Goal: Complete application form

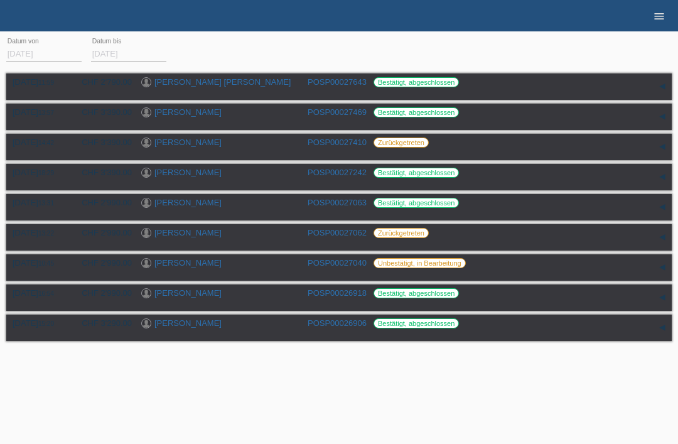
click at [662, 13] on icon "menu" at bounding box center [659, 16] width 13 height 13
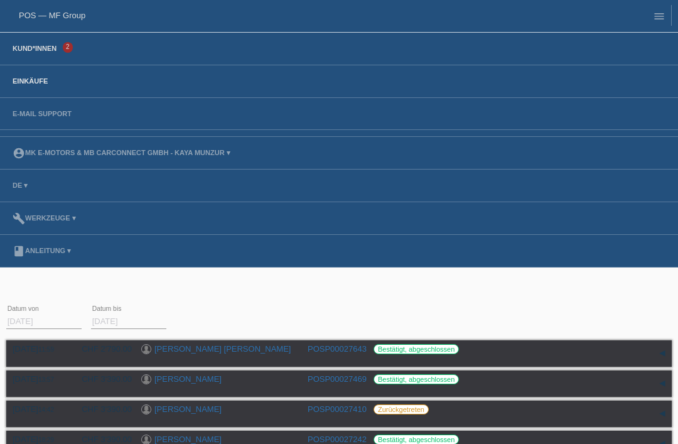
click at [24, 48] on link "Kund*innen" at bounding box center [34, 49] width 56 height 8
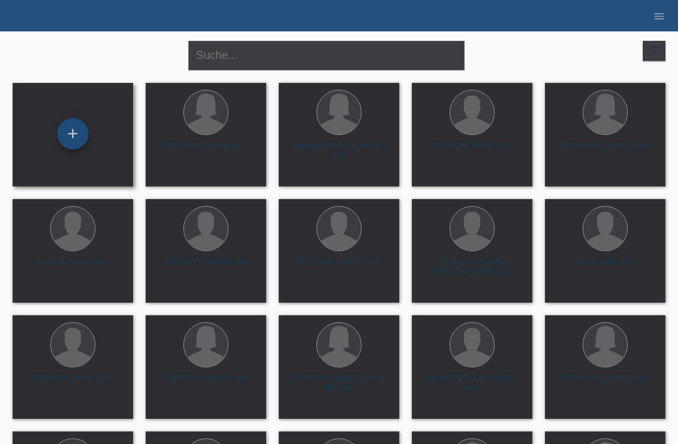
click at [74, 134] on div "+" at bounding box center [73, 133] width 30 height 21
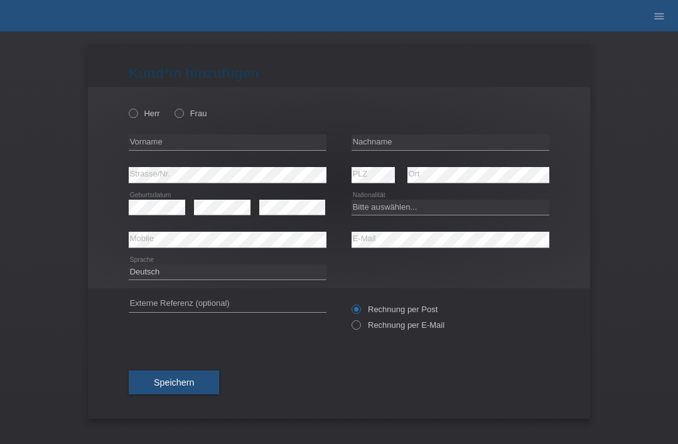
click at [185, 112] on label "Frau" at bounding box center [190, 113] width 32 height 9
click at [183, 112] on input "Frau" at bounding box center [178, 113] width 8 height 8
radio input "true"
click at [388, 142] on input "text" at bounding box center [450, 142] width 198 height 16
type input "[PERSON_NAME]"
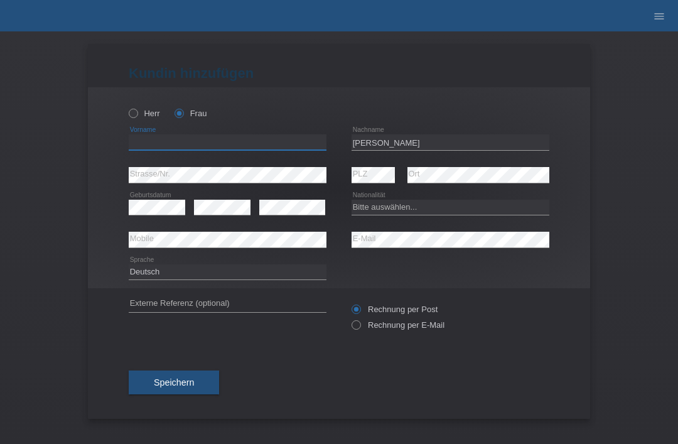
click at [193, 149] on input "text" at bounding box center [228, 142] width 198 height 16
type input "[PERSON_NAME]"
click at [392, 209] on select "Bitte auswählen... Schweiz Deutschland Liechtenstein Österreich ------------ Af…" at bounding box center [450, 207] width 198 height 15
select select "CH"
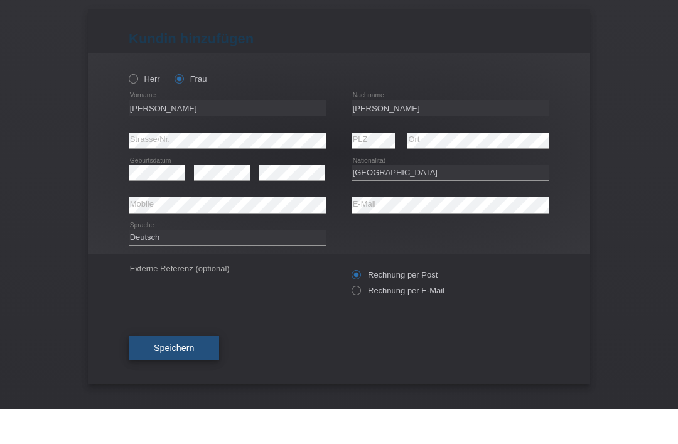
click at [171, 377] on span "Speichern" at bounding box center [174, 382] width 40 height 10
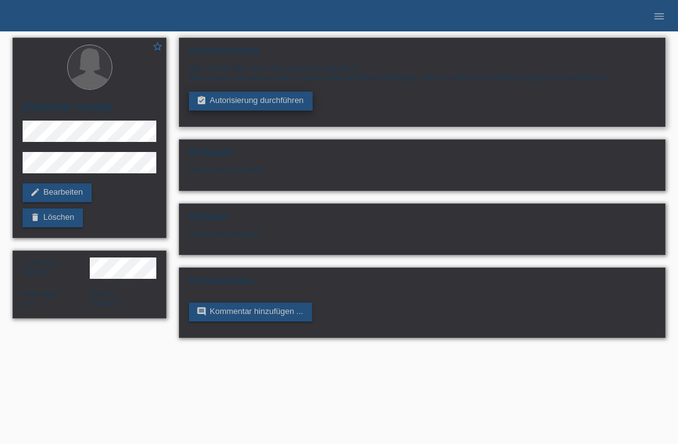
click at [244, 110] on link "assignment_turned_in Autorisierung durchführen" at bounding box center [251, 101] width 124 height 19
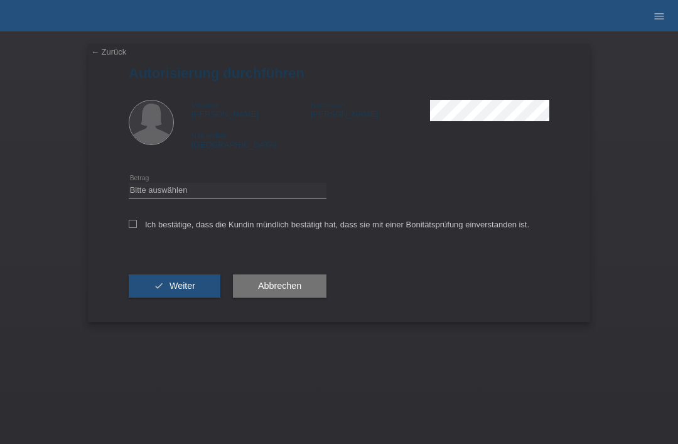
click at [168, 212] on div "Ich bestätige, dass die Kundin mündlich bestätigt hat, dass sie mit einer Bonit…" at bounding box center [339, 228] width 420 height 43
click at [153, 198] on select "Bitte auswählen CHF 1.00 - CHF 499.00 CHF 500.00 - CHF 1'999.00 CHF 2'000.00 - …" at bounding box center [228, 190] width 198 height 15
select select "3"
click at [124, 229] on div "← Zurück Autorisierung durchführen Vorname patricia Nachname Vazquez gaetani Na…" at bounding box center [339, 183] width 502 height 278
click at [130, 227] on icon at bounding box center [133, 224] width 8 height 8
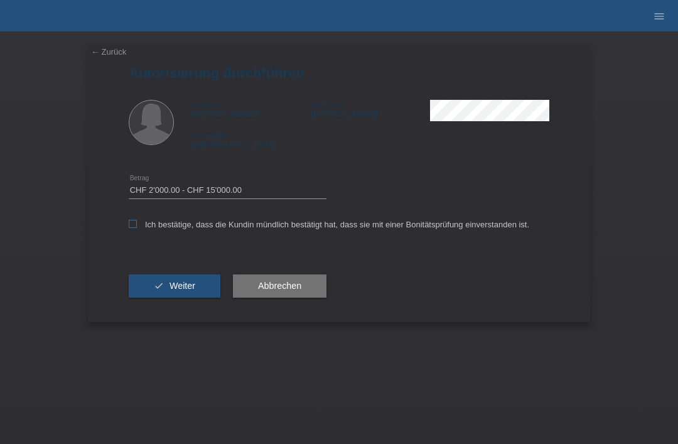
click at [130, 227] on input "Ich bestätige, dass die Kundin mündlich bestätigt hat, dass sie mit einer Bonit…" at bounding box center [133, 224] width 8 height 8
checkbox input "true"
click at [143, 280] on button "check Weiter" at bounding box center [175, 286] width 92 height 24
